Goal: Find specific page/section: Find specific page/section

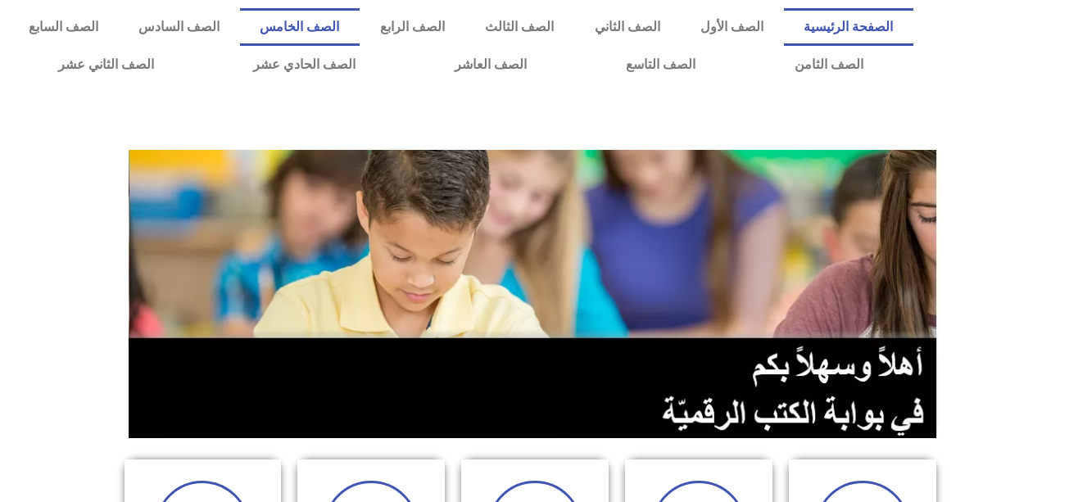
click at [360, 20] on link "الصف الخامس" at bounding box center [300, 27] width 120 height 38
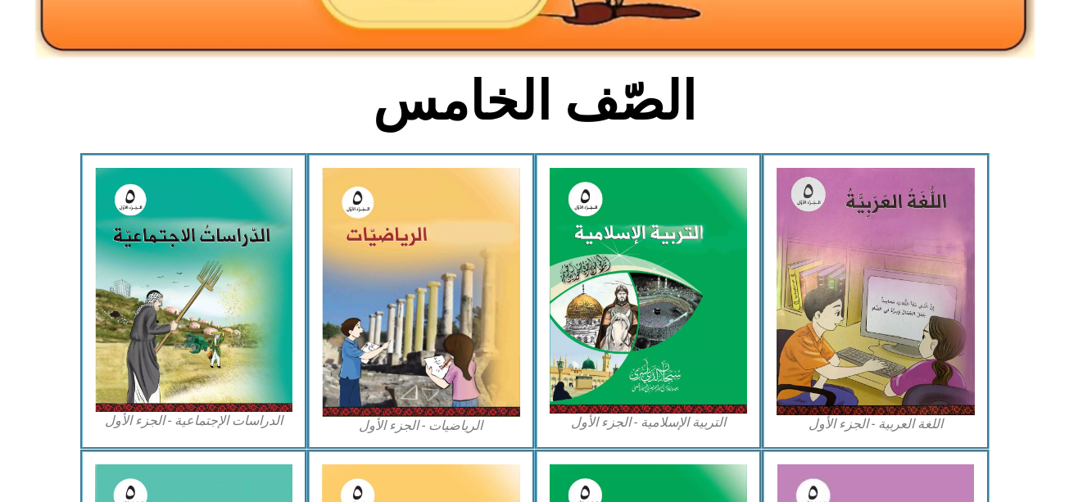
scroll to position [361, 0]
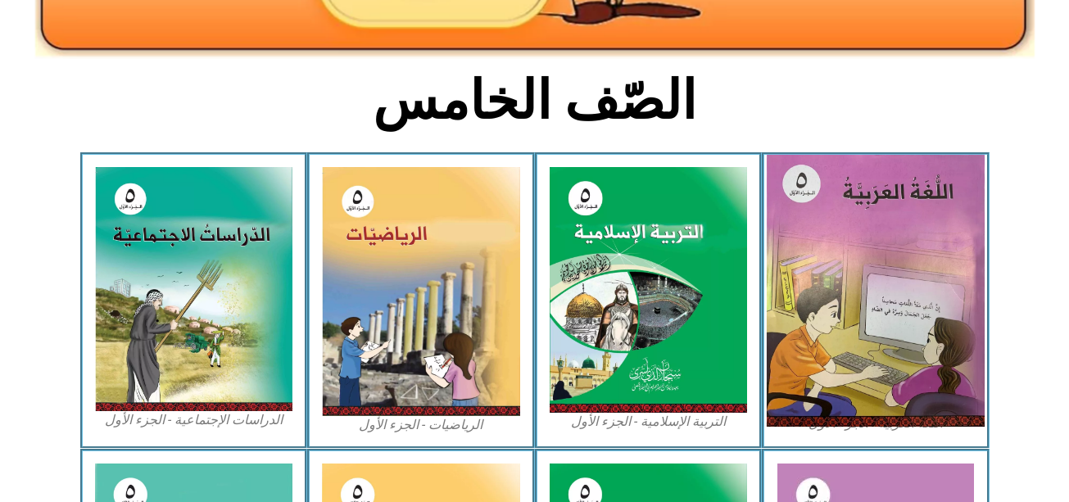
click at [892, 309] on img at bounding box center [876, 291] width 218 height 272
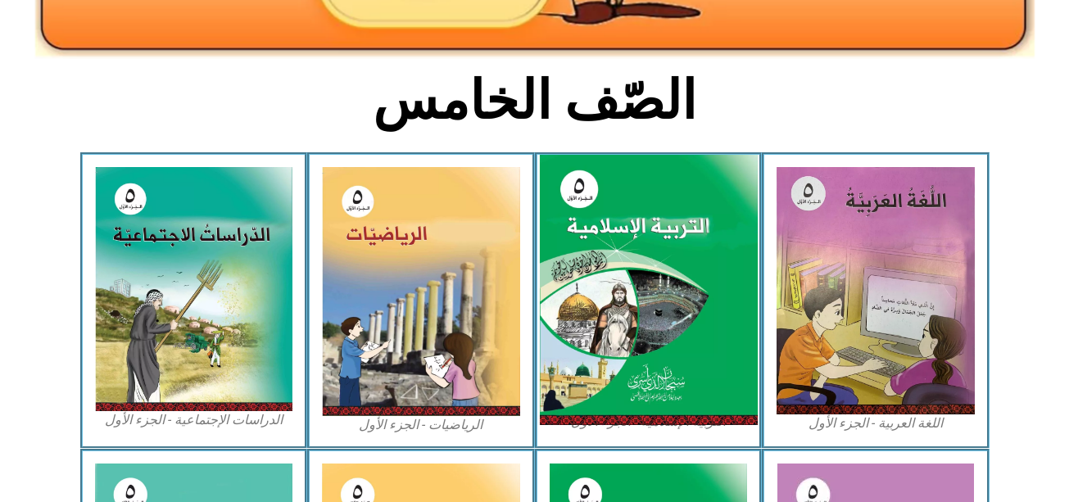
click at [602, 217] on img at bounding box center [648, 290] width 218 height 271
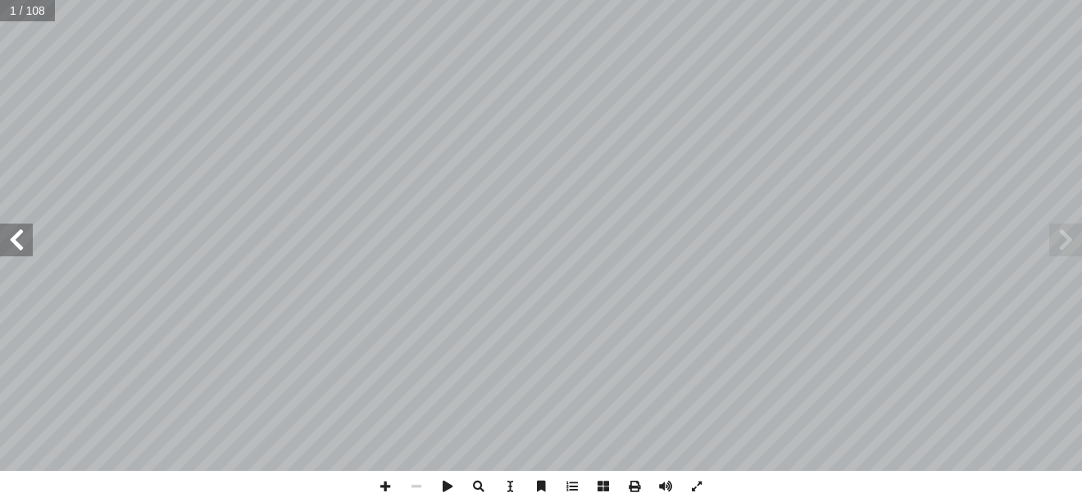
click at [20, 242] on span at bounding box center [16, 240] width 33 height 33
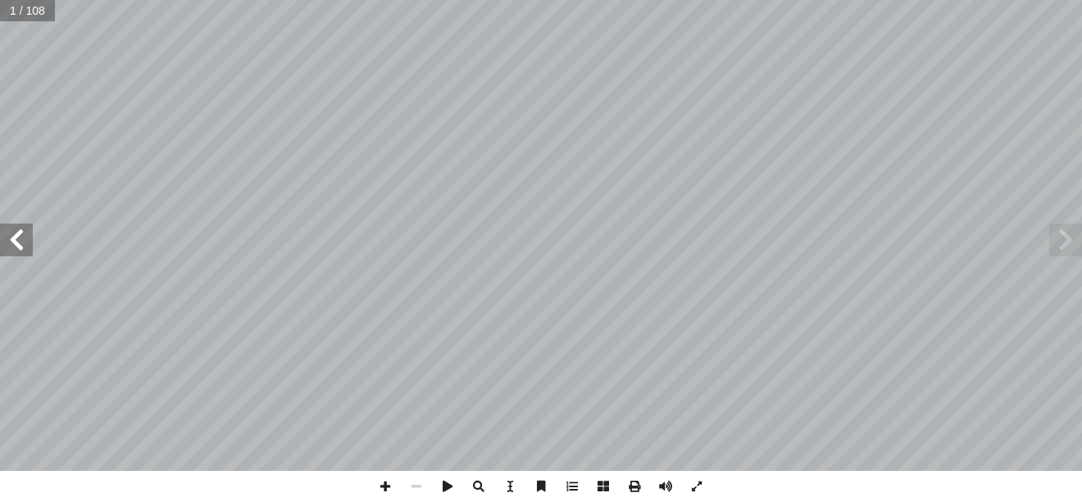
click at [20, 242] on span at bounding box center [16, 240] width 33 height 33
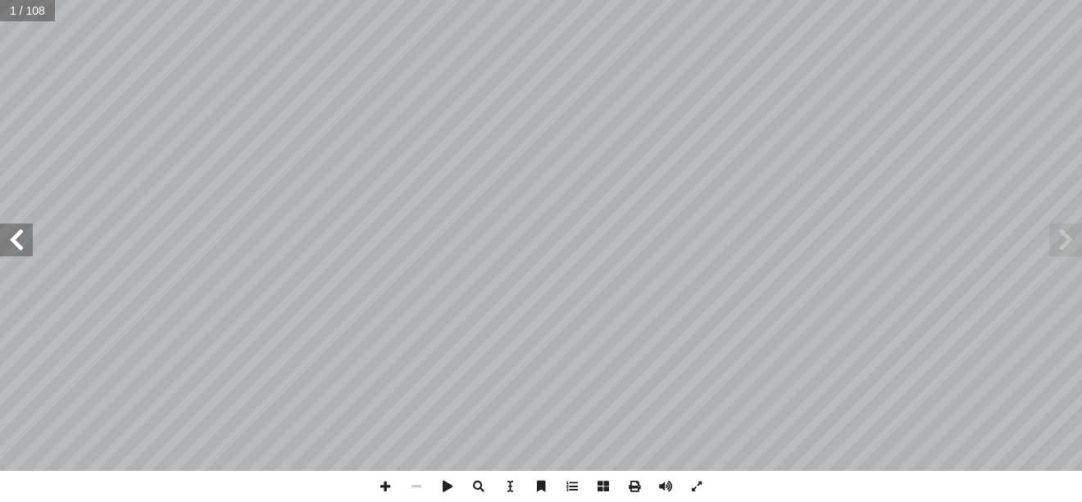
click at [20, 242] on span at bounding box center [16, 240] width 33 height 33
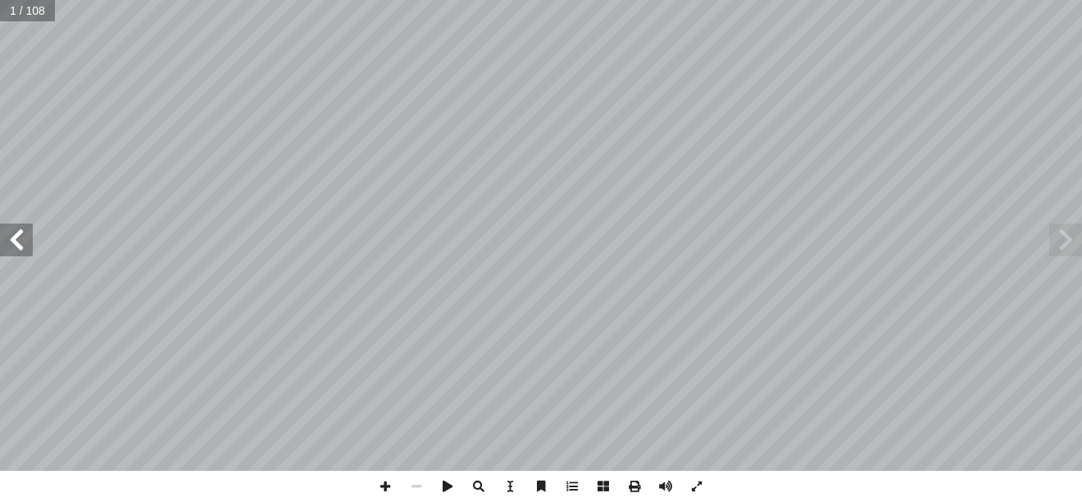
click at [20, 242] on span at bounding box center [16, 240] width 33 height 33
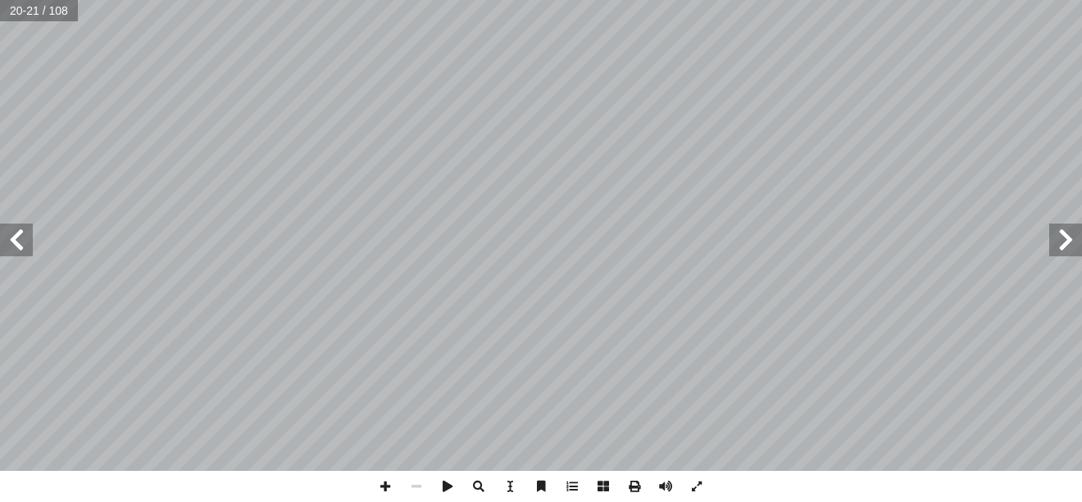
click at [1066, 249] on span at bounding box center [1065, 240] width 33 height 33
click at [15, 243] on span at bounding box center [16, 240] width 33 height 33
click at [0, 244] on span at bounding box center [16, 251] width 33 height 33
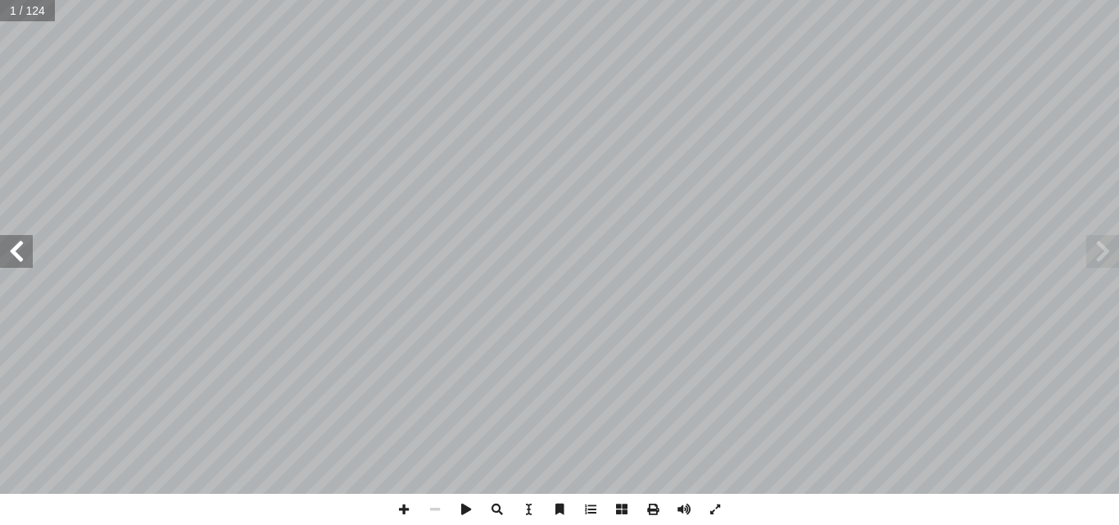
click at [0, 244] on span at bounding box center [16, 251] width 33 height 33
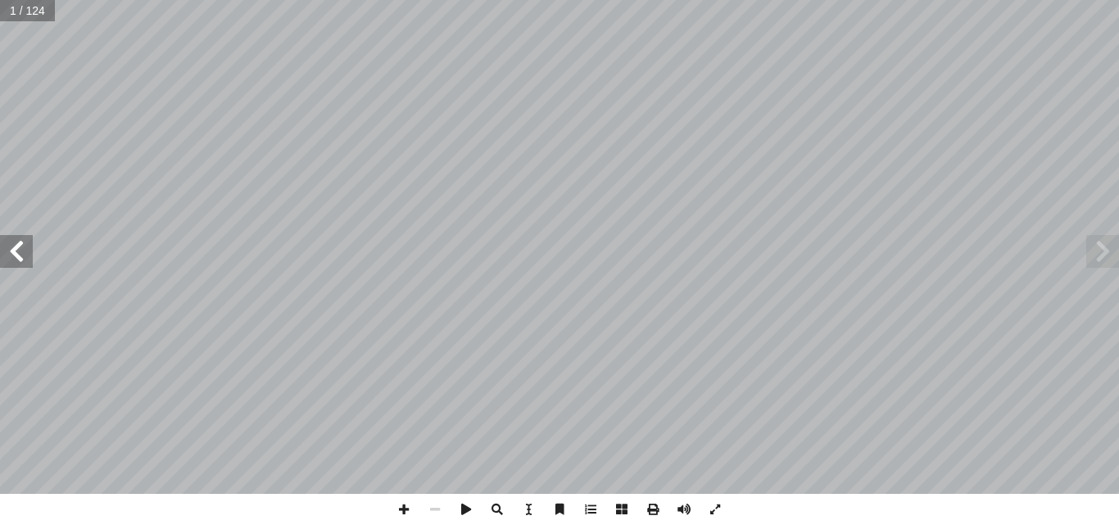
click at [0, 244] on span at bounding box center [16, 251] width 33 height 33
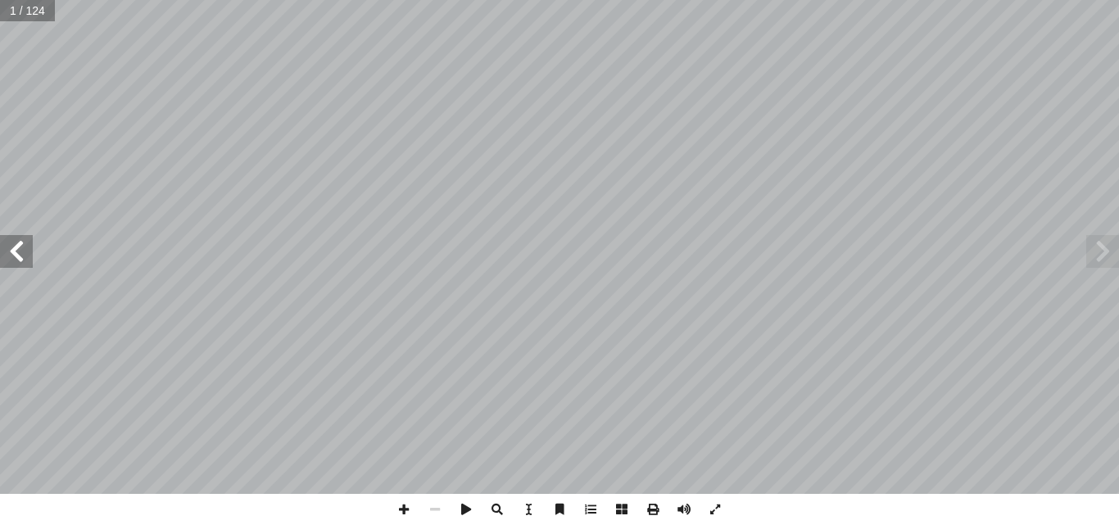
click at [0, 244] on span at bounding box center [16, 251] width 33 height 33
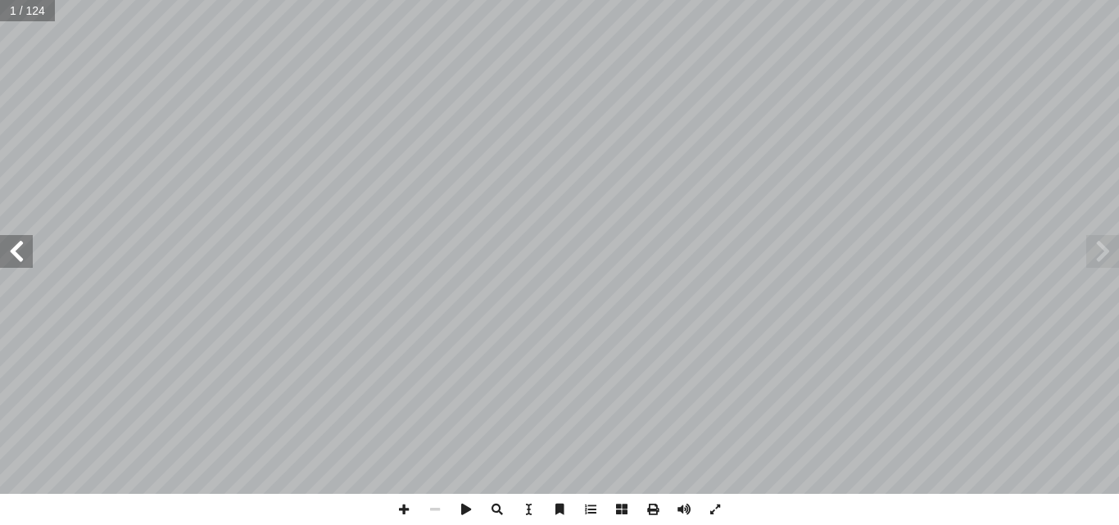
click at [0, 244] on span at bounding box center [16, 251] width 33 height 33
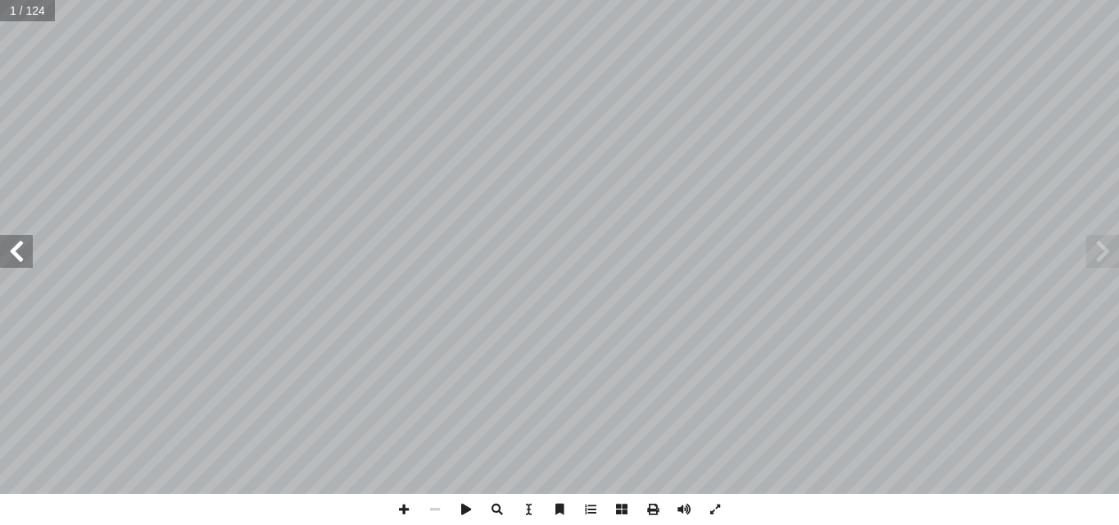
click at [0, 244] on span at bounding box center [16, 251] width 33 height 33
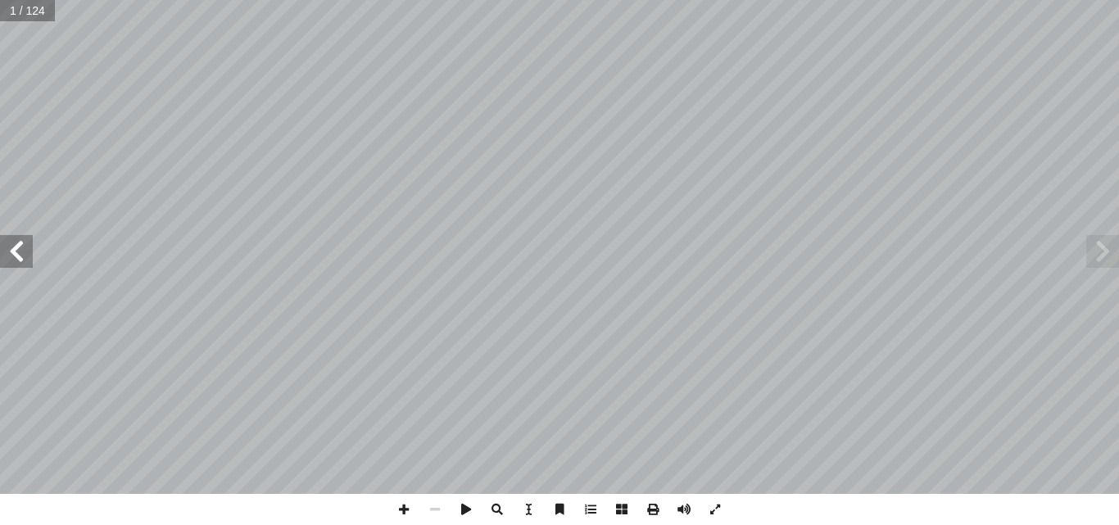
click at [0, 244] on span at bounding box center [16, 251] width 33 height 33
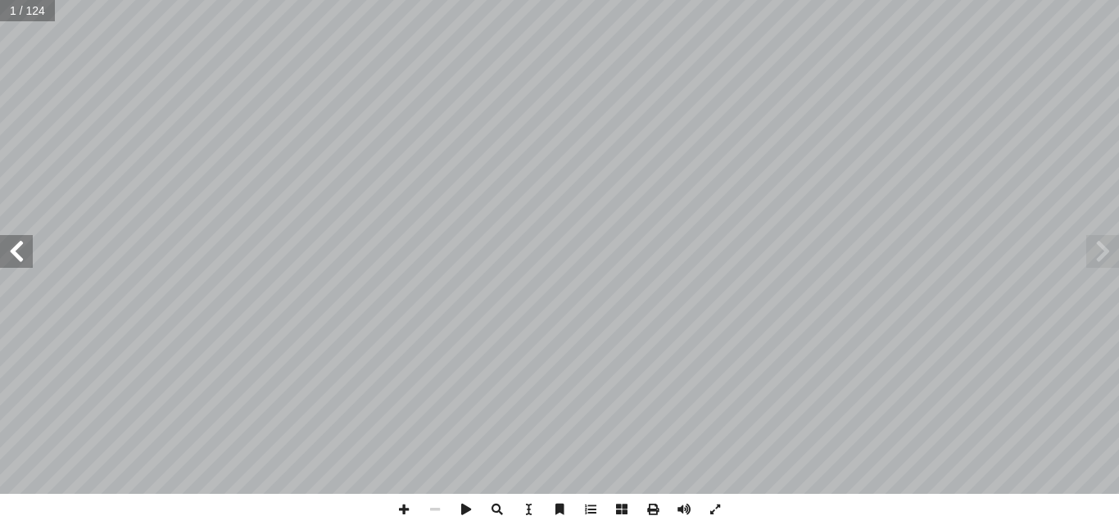
click at [0, 244] on span at bounding box center [16, 251] width 33 height 33
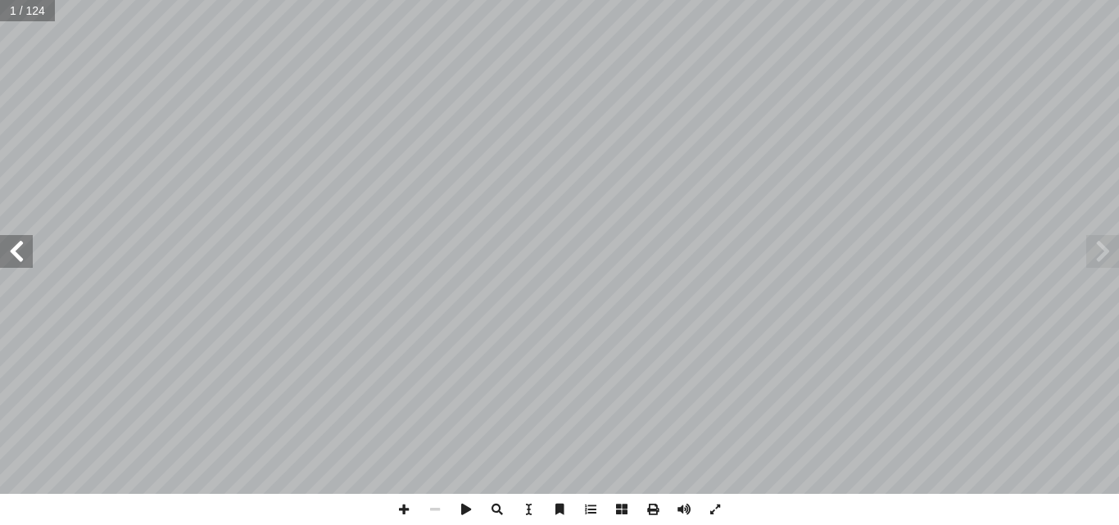
click at [0, 244] on span at bounding box center [16, 251] width 33 height 33
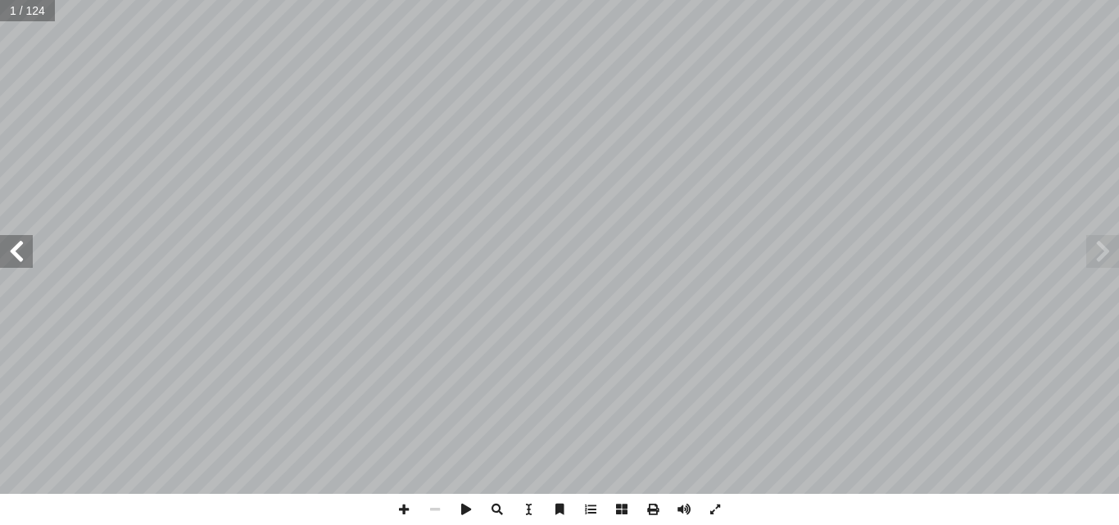
click at [0, 244] on span at bounding box center [16, 251] width 33 height 33
click at [24, 243] on span at bounding box center [16, 251] width 33 height 33
click at [1081, 242] on span at bounding box center [1103, 251] width 33 height 33
click at [1081, 256] on span at bounding box center [1103, 251] width 33 height 33
click at [19, 247] on span at bounding box center [16, 251] width 33 height 33
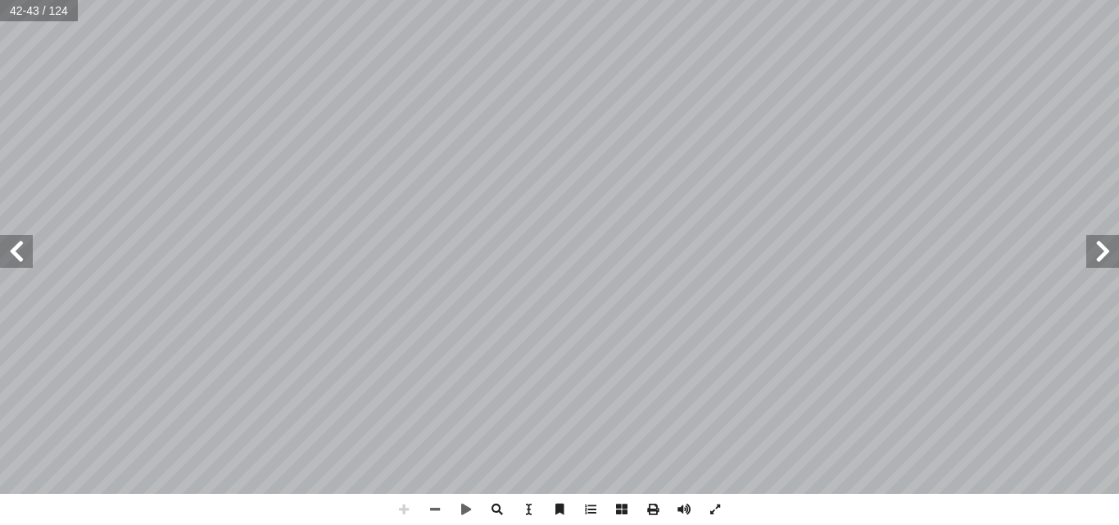
click at [480, 149] on html "الصفحة الرئيسية الصف الأول الصف الثاني الصف الثالث الصف الرابع الصف الخامس الصف…" at bounding box center [559, 74] width 1119 height 149
click at [7, 238] on span at bounding box center [16, 251] width 33 height 33
click at [1081, 263] on span at bounding box center [1103, 251] width 33 height 33
click at [11, 252] on span at bounding box center [16, 251] width 33 height 33
